Goal: Information Seeking & Learning: Learn about a topic

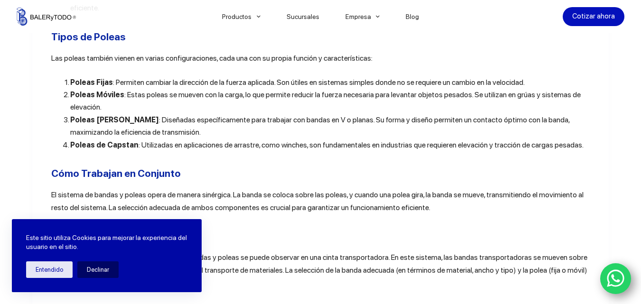
scroll to position [1050, 0]
click at [63, 269] on button "Entendido" at bounding box center [49, 269] width 47 height 17
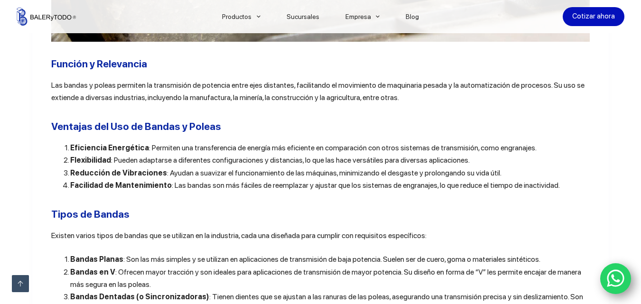
scroll to position [729, 0]
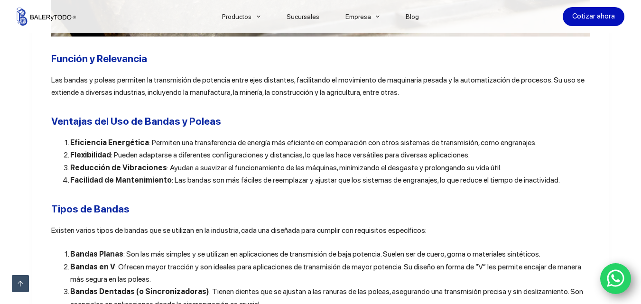
click at [457, 59] on h2 "Función y Relevancia" at bounding box center [320, 58] width 539 height 15
click at [417, 57] on h2 "Función y Relevancia" at bounding box center [320, 58] width 539 height 15
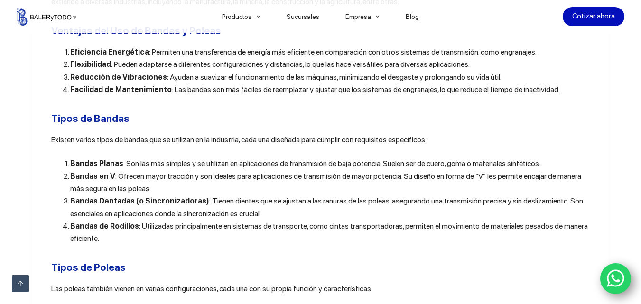
scroll to position [821, 0]
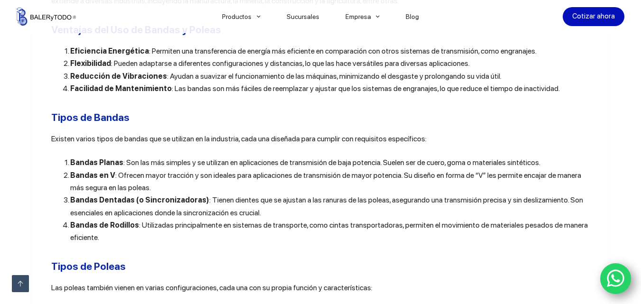
click at [433, 125] on h2 "Tipos de Bandas" at bounding box center [320, 117] width 539 height 15
click at [456, 125] on h2 "Tipos de Bandas" at bounding box center [320, 117] width 539 height 15
click at [439, 125] on h2 "Tipos de Bandas" at bounding box center [320, 117] width 539 height 15
click at [450, 135] on div "Las bandas y poleas industriales son componentes esenciales en una amplia varie…" at bounding box center [320, 166] width 539 height 1261
click at [438, 33] on h2 "Ventajas del Uso de Bandas y Poleas" at bounding box center [320, 29] width 539 height 15
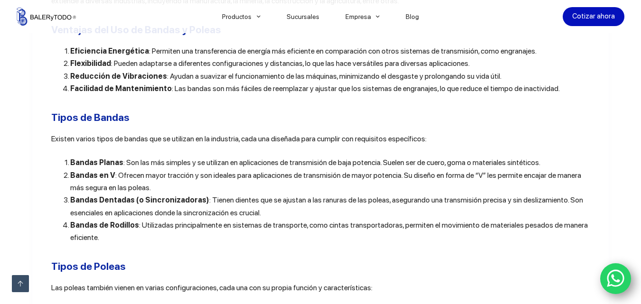
click at [430, 124] on h2 "Tipos de Bandas" at bounding box center [320, 117] width 539 height 15
click at [464, 130] on div "Las bandas y poleas industriales son componentes esenciales en una amplia varie…" at bounding box center [320, 166] width 539 height 1261
click at [439, 115] on h2 "Tipos de Bandas" at bounding box center [320, 117] width 539 height 15
click at [434, 37] on h2 "Ventajas del Uso de Bandas y Poleas" at bounding box center [320, 29] width 539 height 15
click at [430, 131] on div "Las bandas y poleas industriales son componentes esenciales en una amplia varie…" at bounding box center [320, 166] width 539 height 1261
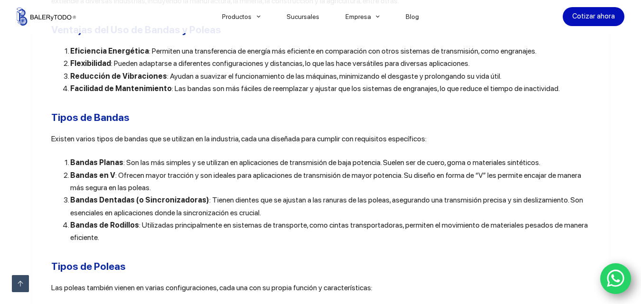
click at [447, 106] on div "Las bandas y poleas industriales son componentes esenciales en una amplia varie…" at bounding box center [320, 166] width 539 height 1261
click at [444, 136] on div "Las bandas y poleas industriales son componentes esenciales en una amplia varie…" at bounding box center [320, 166] width 539 height 1261
click at [487, 124] on h2 "Tipos de Bandas" at bounding box center [320, 117] width 539 height 15
click at [419, 140] on span "Existen varios tipos de bandas que se utilizan en la industria, cada una diseña…" at bounding box center [238, 138] width 375 height 9
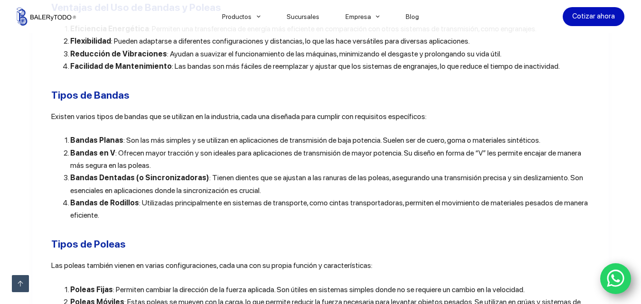
click at [399, 123] on p "Existen varios tipos de bandas que se utilizan en la industria, cada una diseña…" at bounding box center [320, 117] width 539 height 12
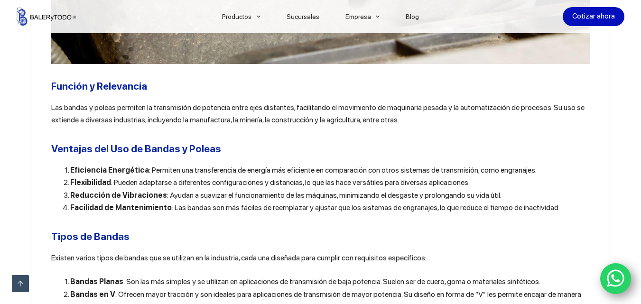
scroll to position [702, 0]
click at [394, 156] on h2 "Ventajas del Uso de Bandas y Poleas" at bounding box center [320, 148] width 539 height 15
click at [435, 126] on p "Las bandas y poleas permiten la transmisión de potencia entre ejes distantes, f…" at bounding box center [320, 113] width 539 height 25
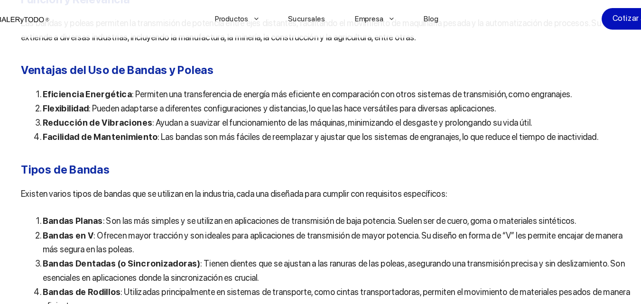
scroll to position [788, 0]
